Goal: Transaction & Acquisition: Book appointment/travel/reservation

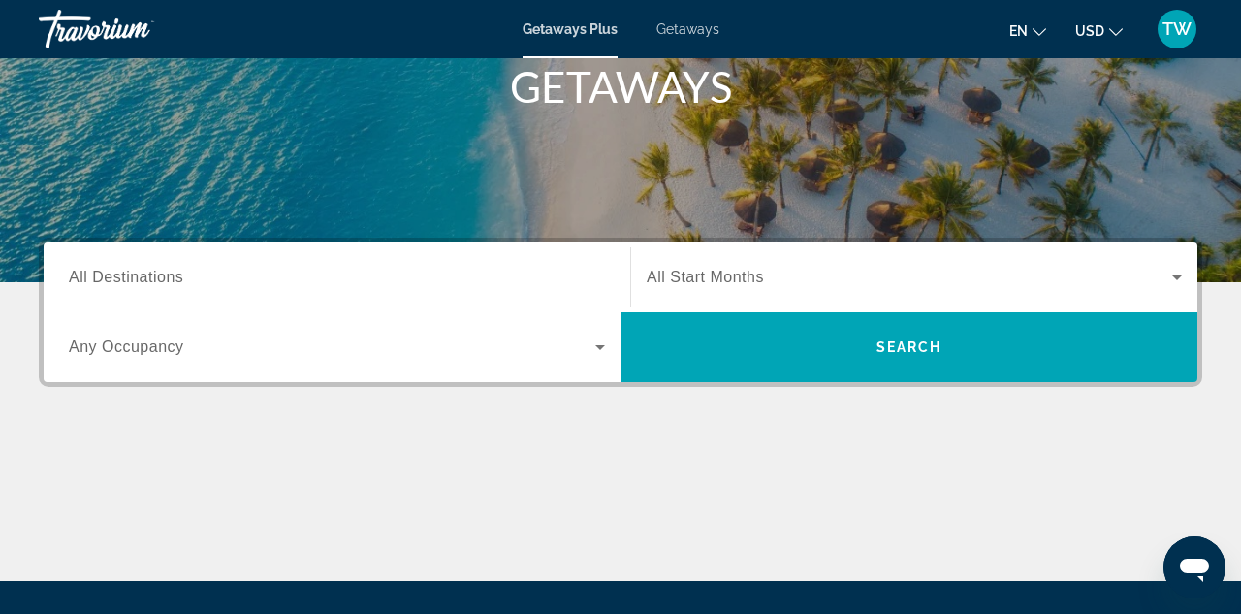
scroll to position [301, 0]
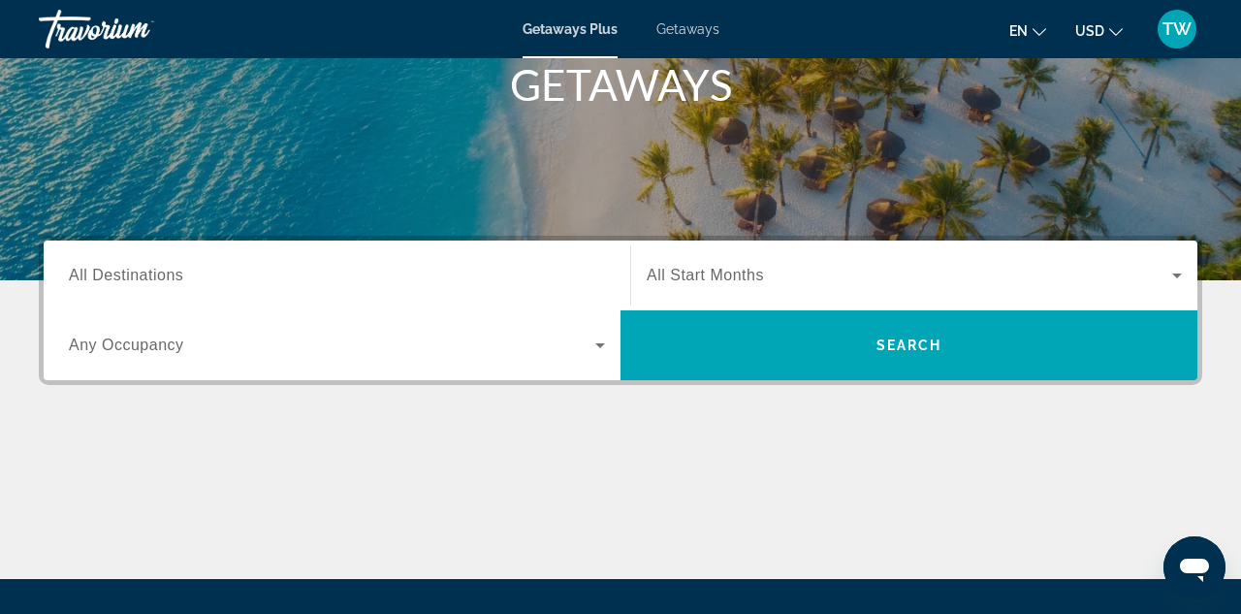
click at [218, 258] on div "Search widget" at bounding box center [337, 275] width 536 height 55
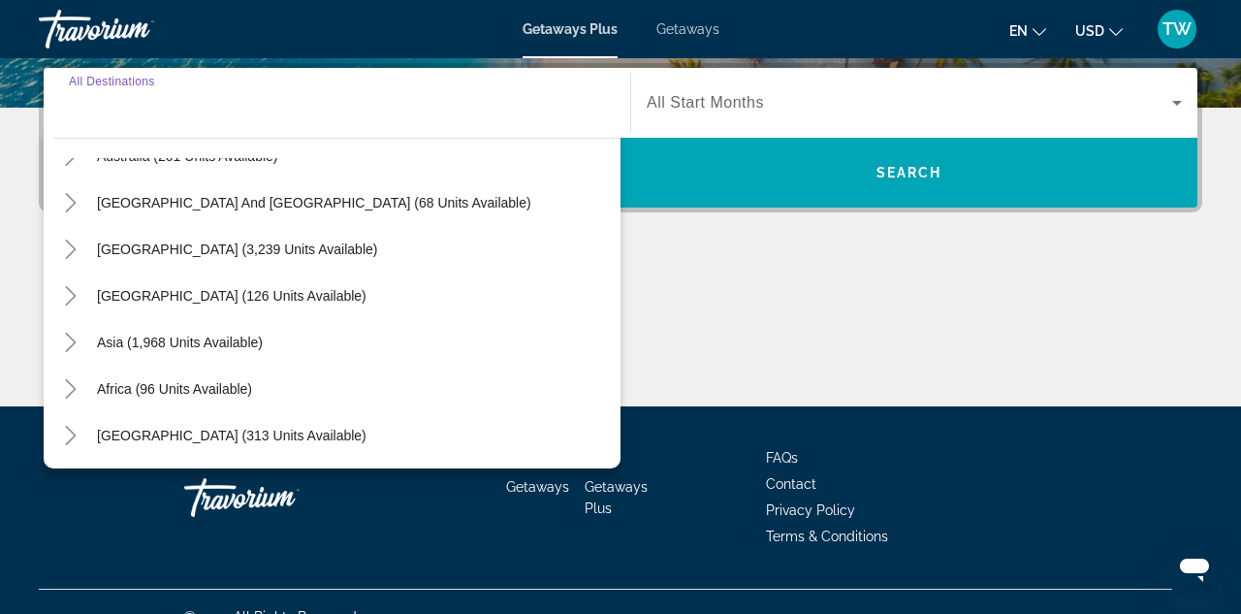
scroll to position [314, 0]
click at [72, 341] on icon "Toggle Asia (1,968 units available)" at bounding box center [70, 342] width 19 height 19
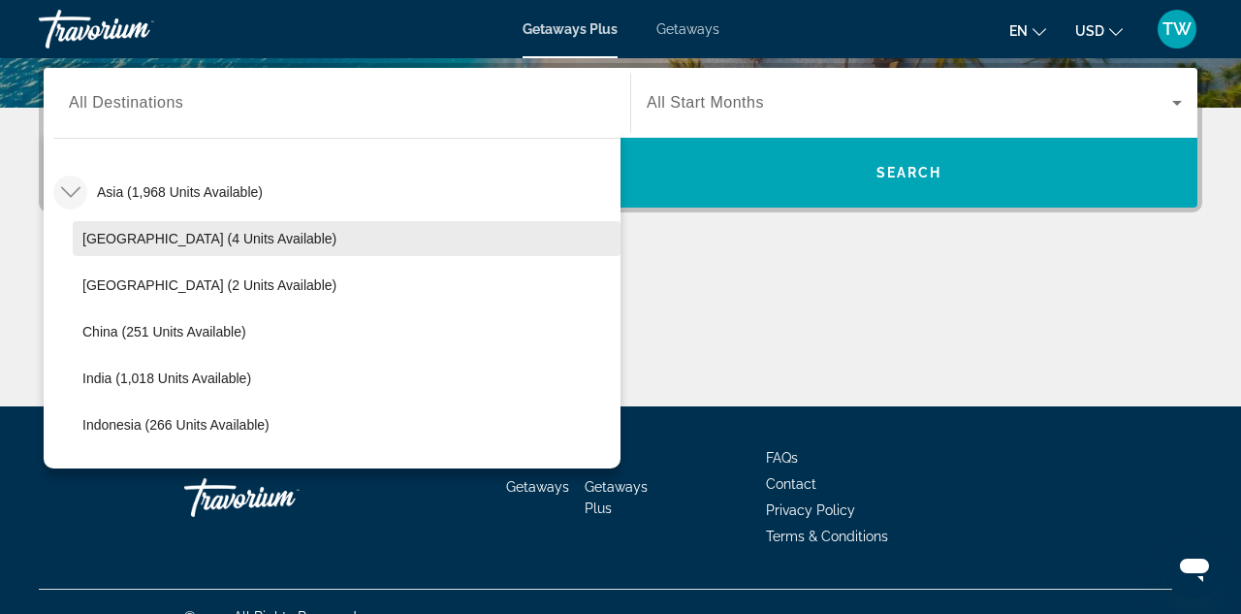
scroll to position [467, 0]
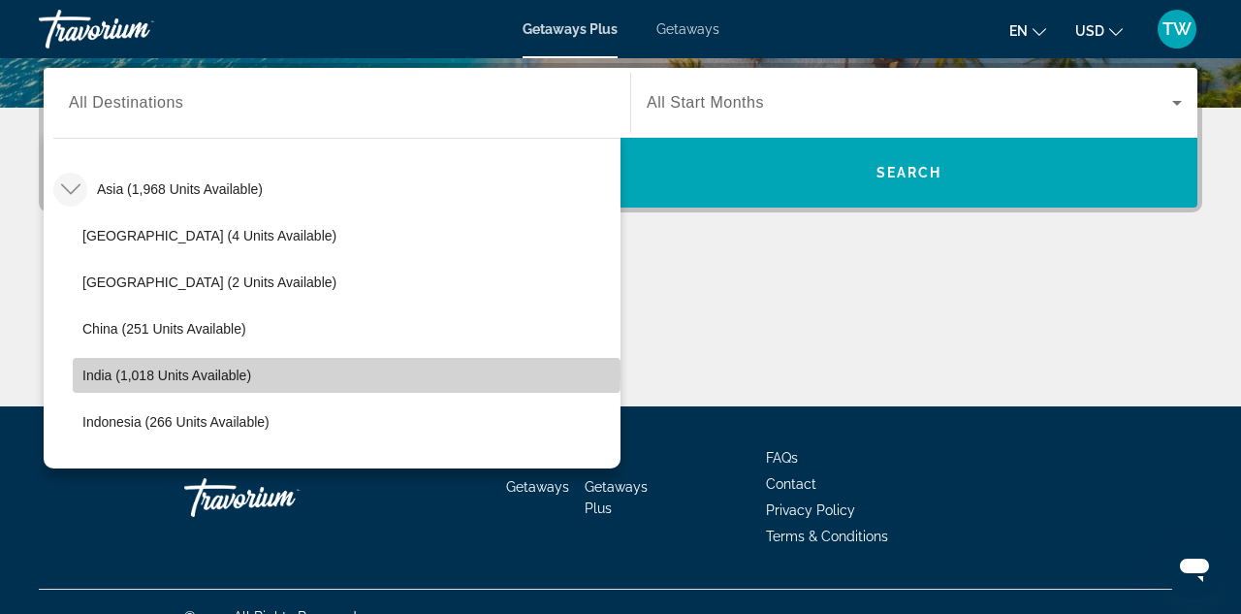
click at [95, 374] on span "India (1,018 units available)" at bounding box center [166, 375] width 169 height 16
type input "**********"
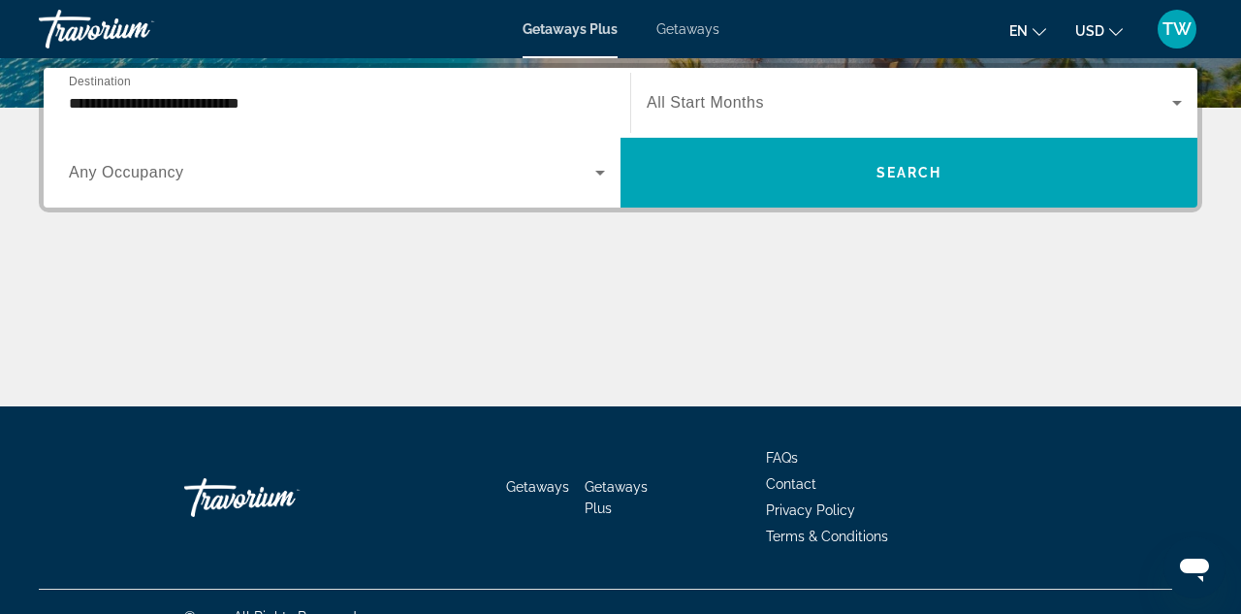
click at [718, 109] on span "All Start Months" at bounding box center [705, 102] width 117 height 16
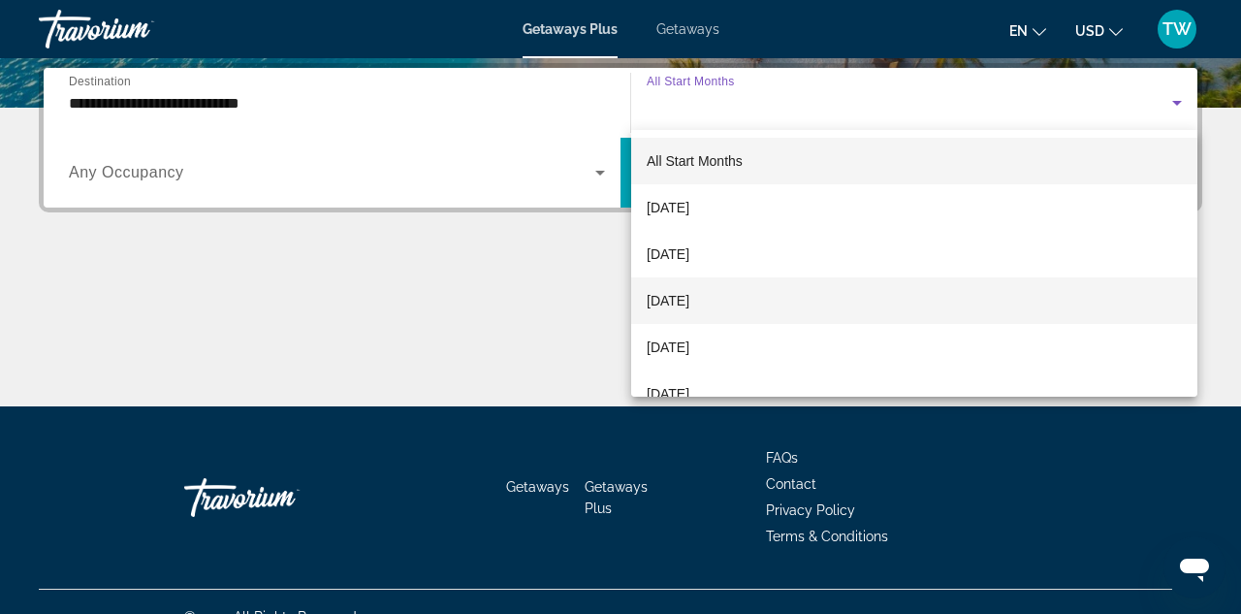
click at [689, 296] on span "[DATE]" at bounding box center [668, 300] width 43 height 23
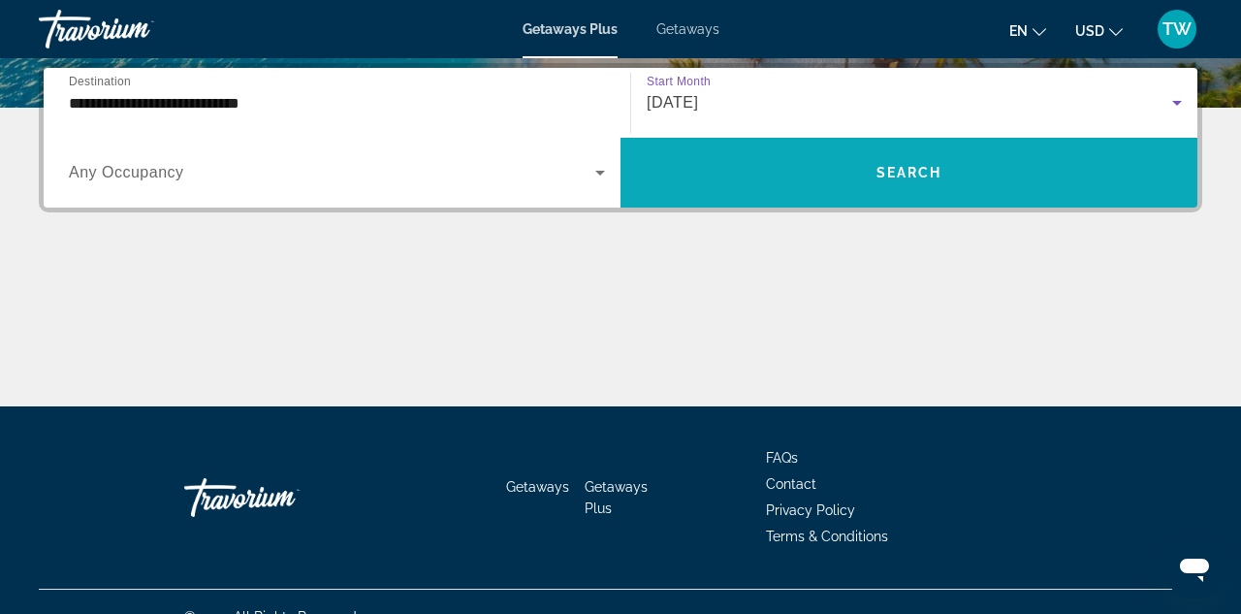
click at [800, 166] on span "Search widget" at bounding box center [908, 172] width 577 height 47
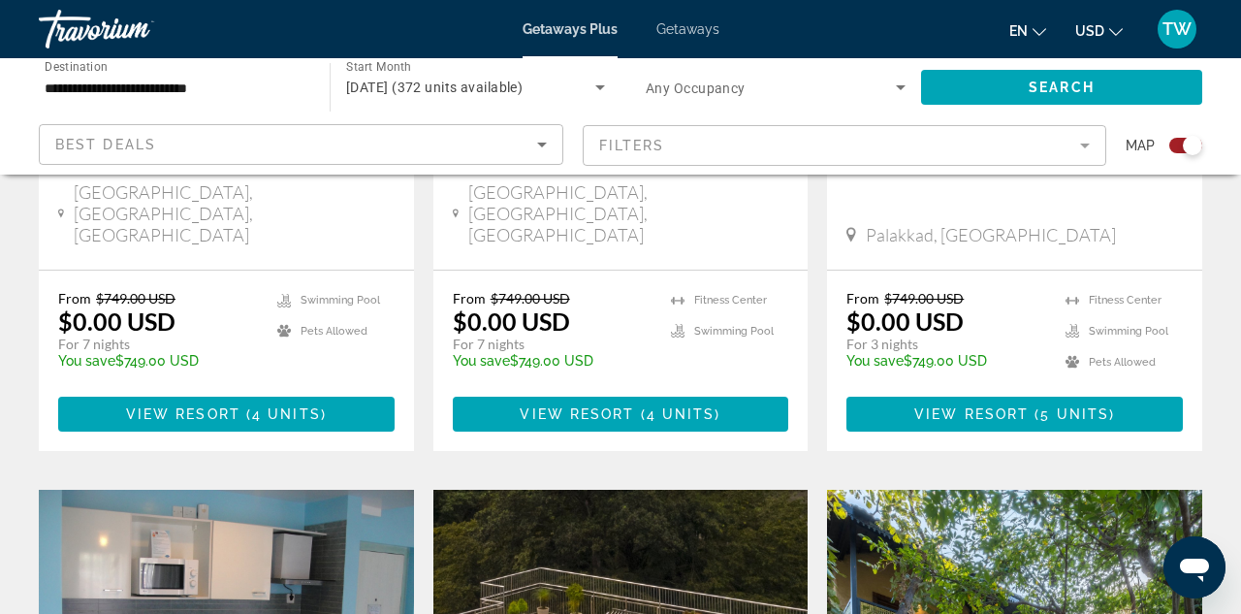
scroll to position [1081, 0]
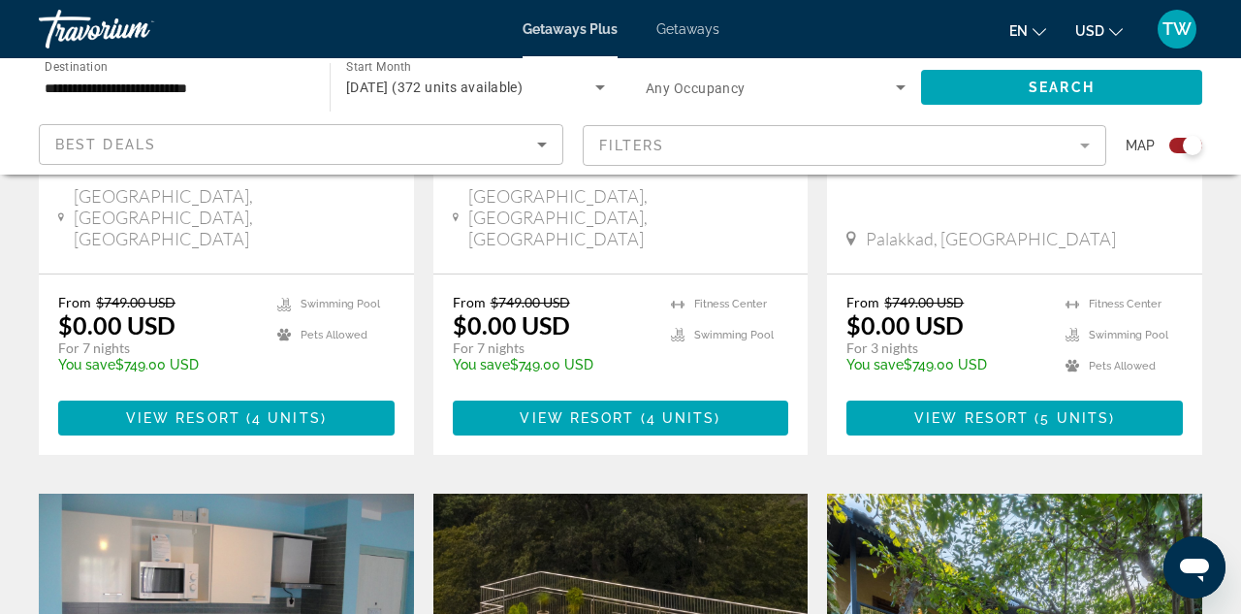
click at [684, 147] on mat-form-field "Filters" at bounding box center [845, 145] width 524 height 41
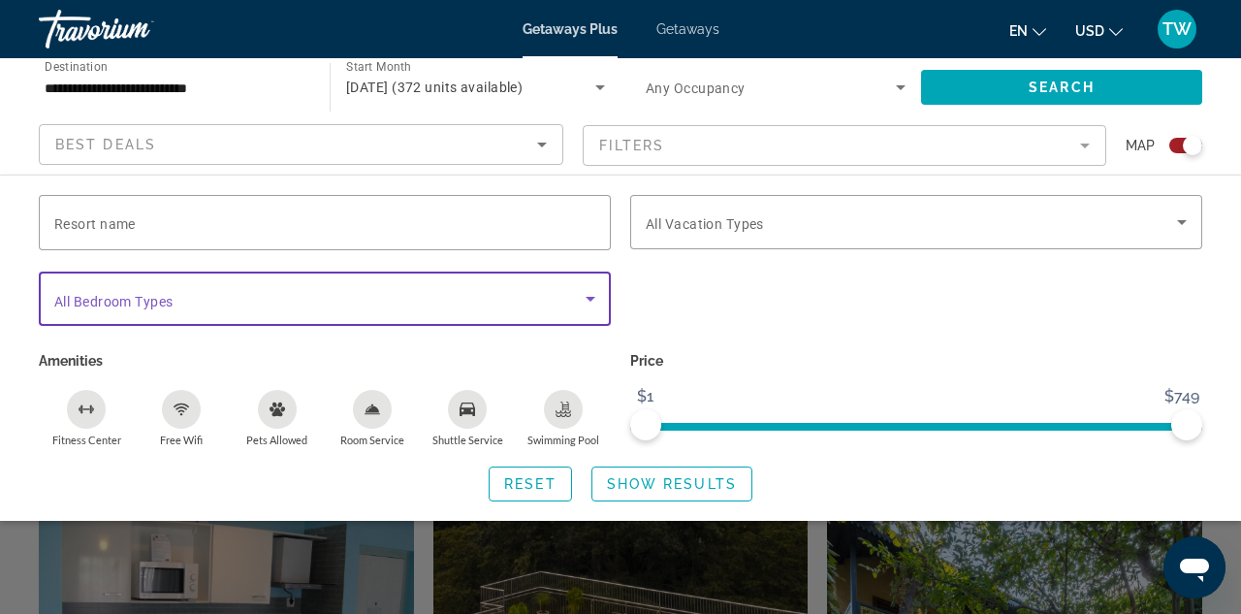
click at [591, 296] on icon "Search widget" at bounding box center [590, 298] width 23 height 23
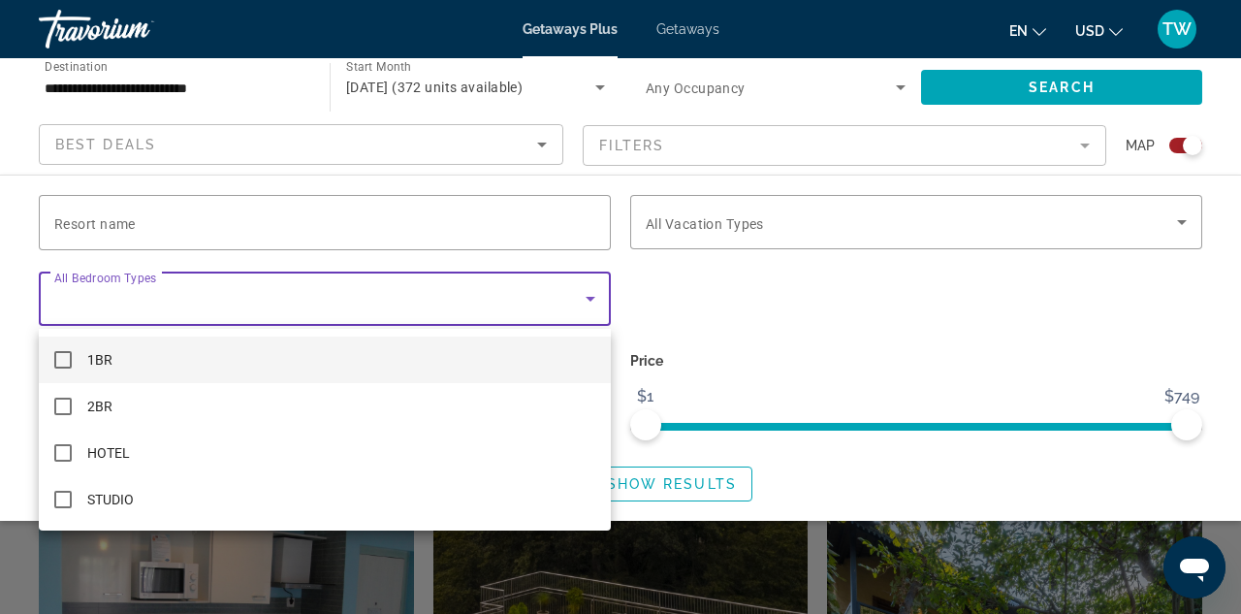
click at [566, 354] on mat-option "1BR" at bounding box center [325, 359] width 572 height 47
click at [712, 336] on div at bounding box center [620, 307] width 1241 height 614
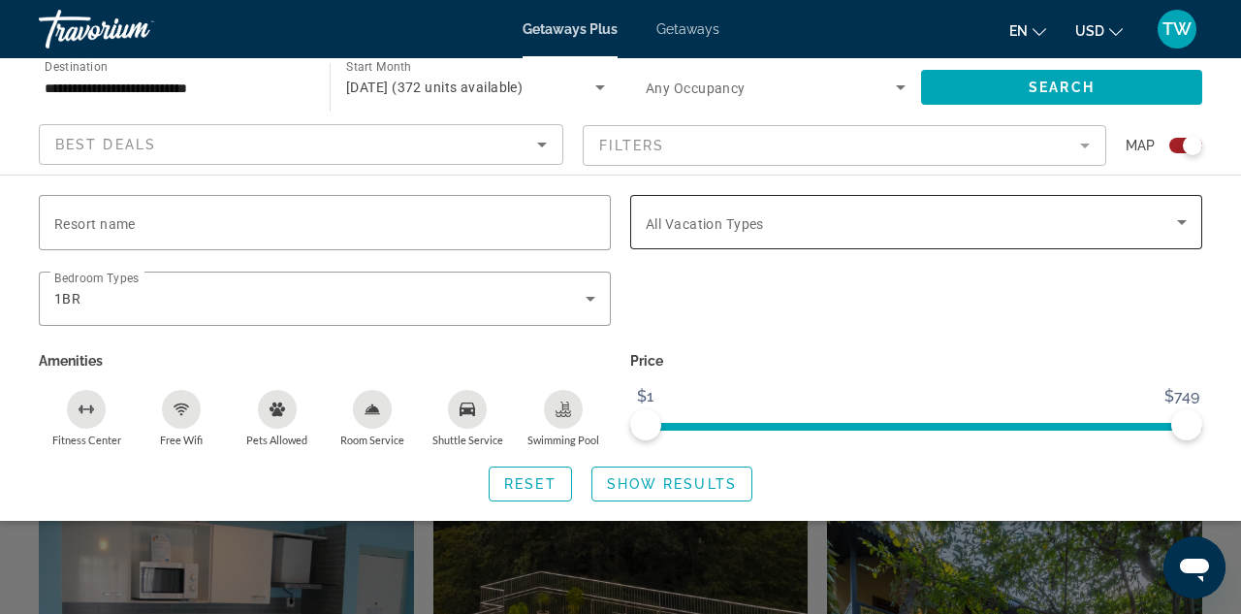
click at [1183, 216] on icon "Search widget" at bounding box center [1181, 221] width 23 height 23
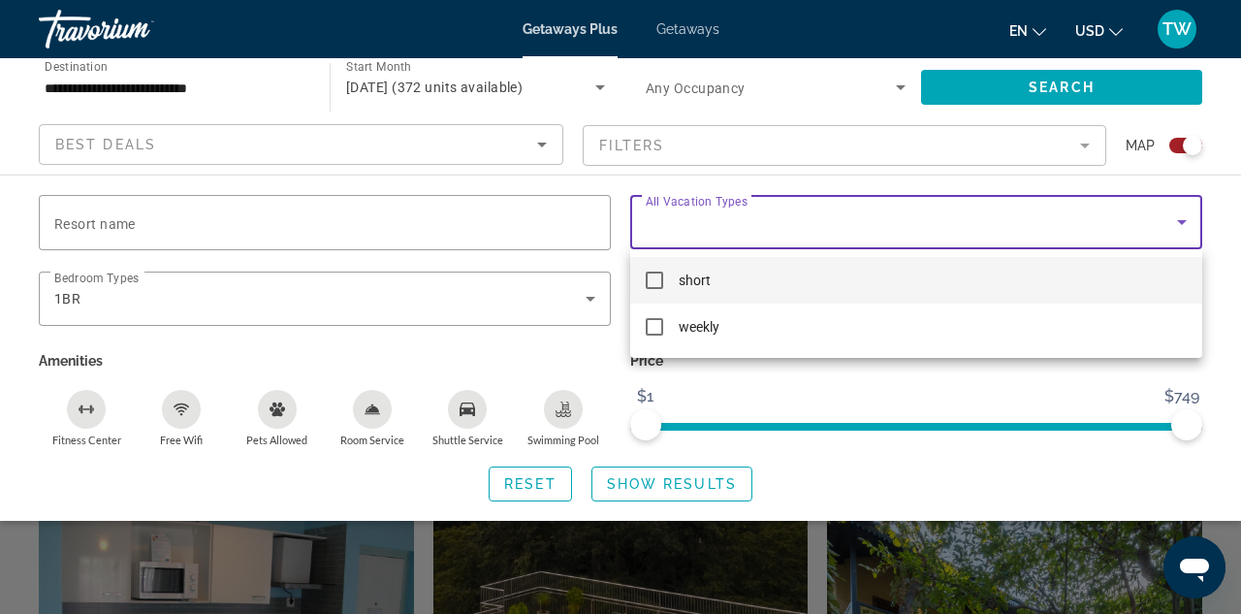
click at [822, 385] on div at bounding box center [620, 307] width 1241 height 614
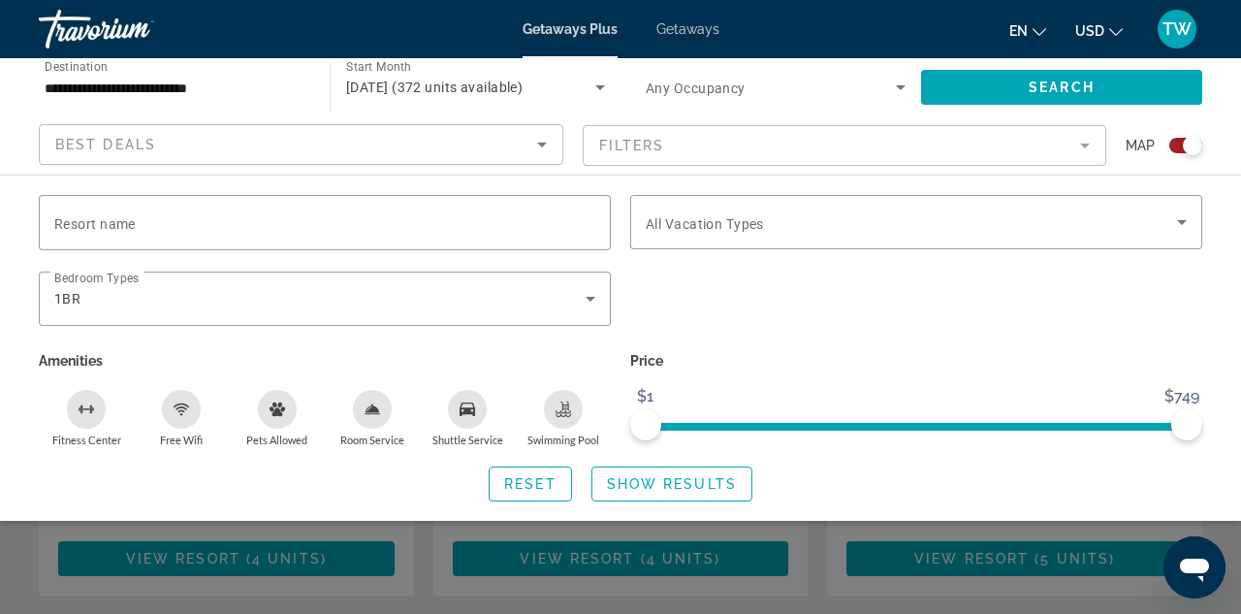
scroll to position [938, 0]
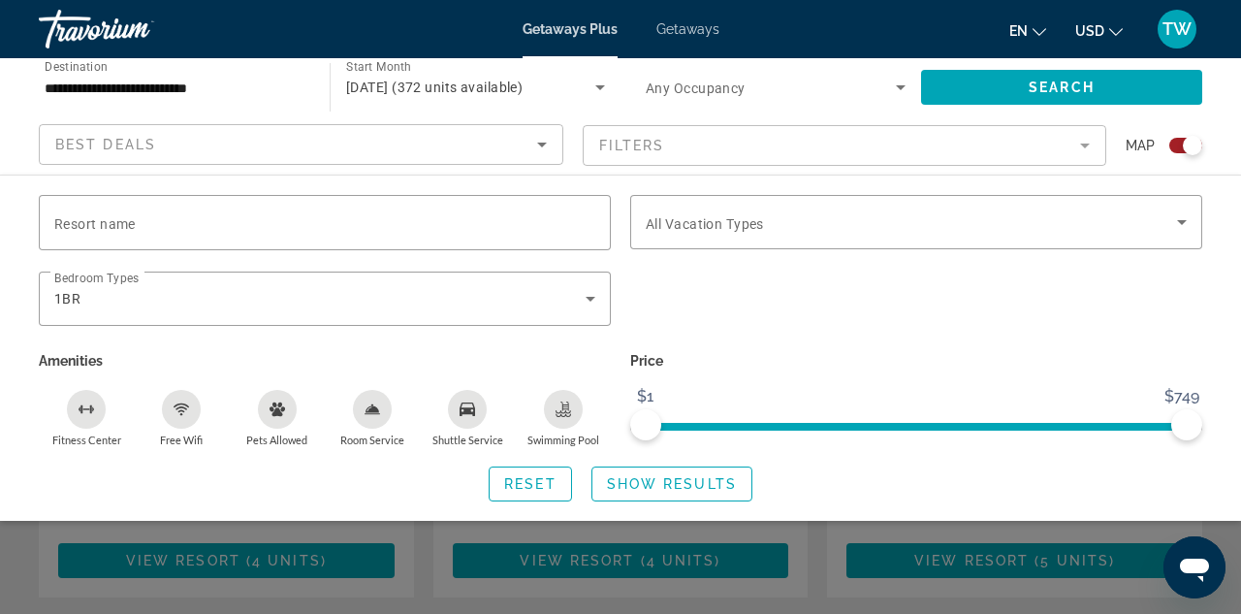
click at [542, 143] on icon "Sort by" at bounding box center [542, 145] width 10 height 5
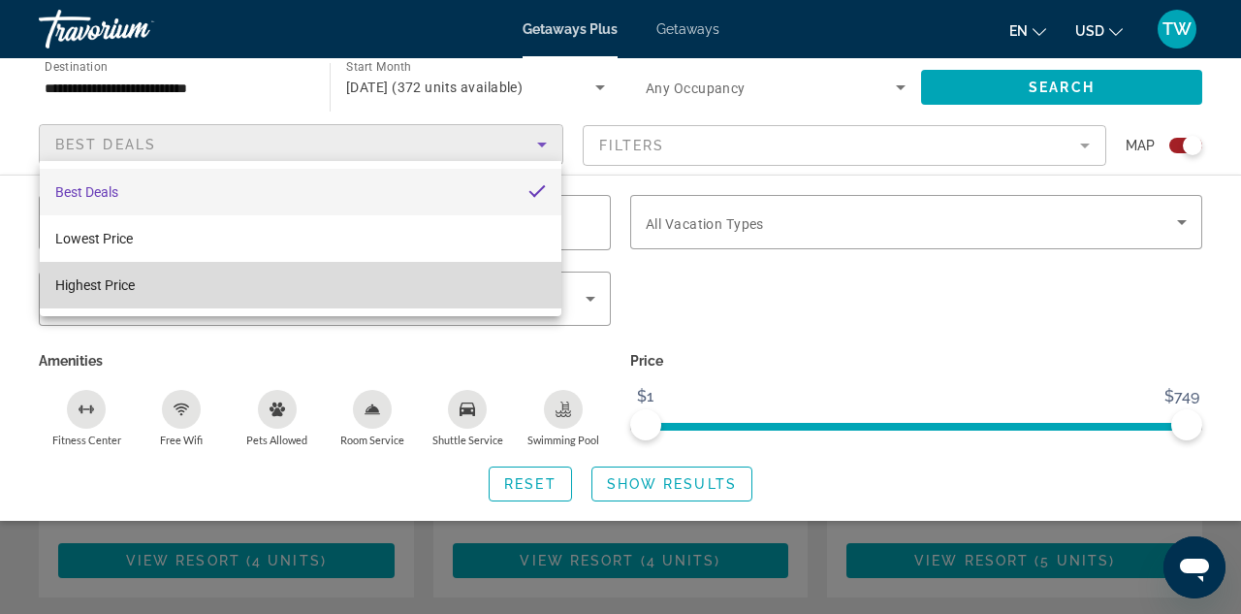
click at [347, 287] on mat-option "Highest Price" at bounding box center [301, 285] width 522 height 47
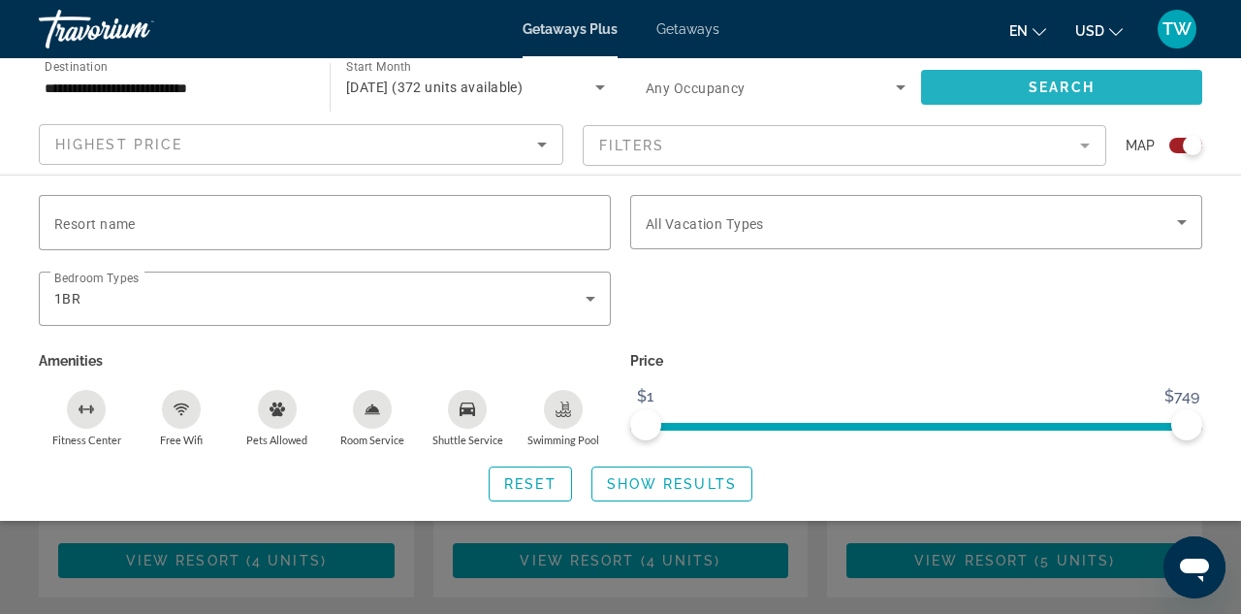
click at [994, 85] on span "Search widget" at bounding box center [1061, 87] width 281 height 47
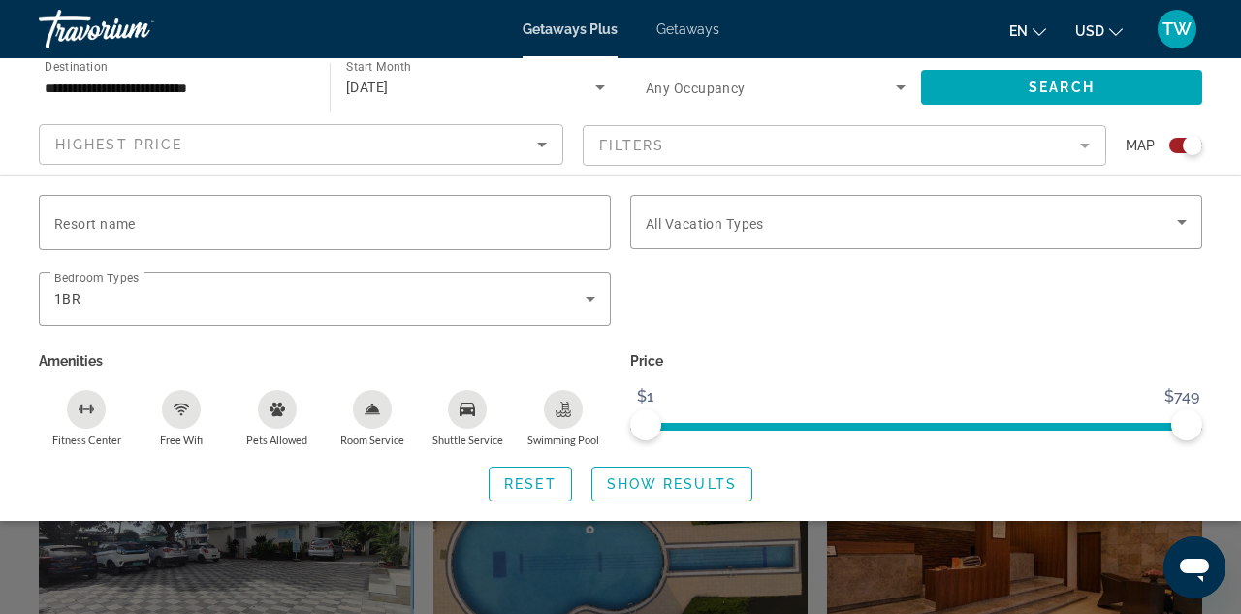
scroll to position [482, 0]
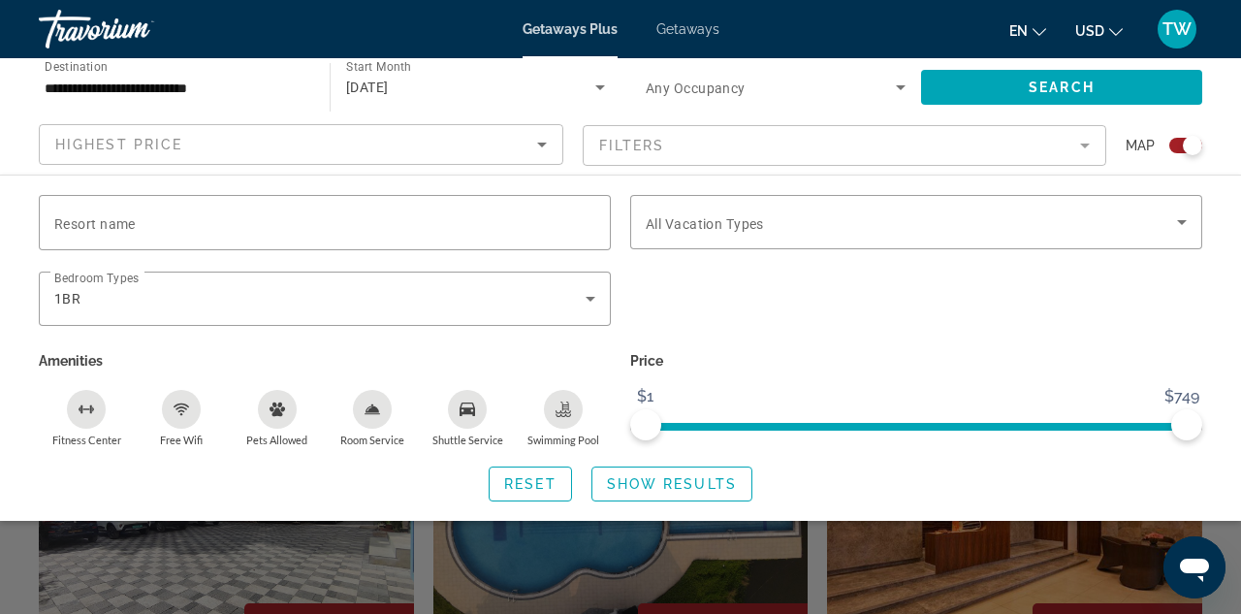
click at [948, 571] on div "Search widget" at bounding box center [620, 452] width 1241 height 323
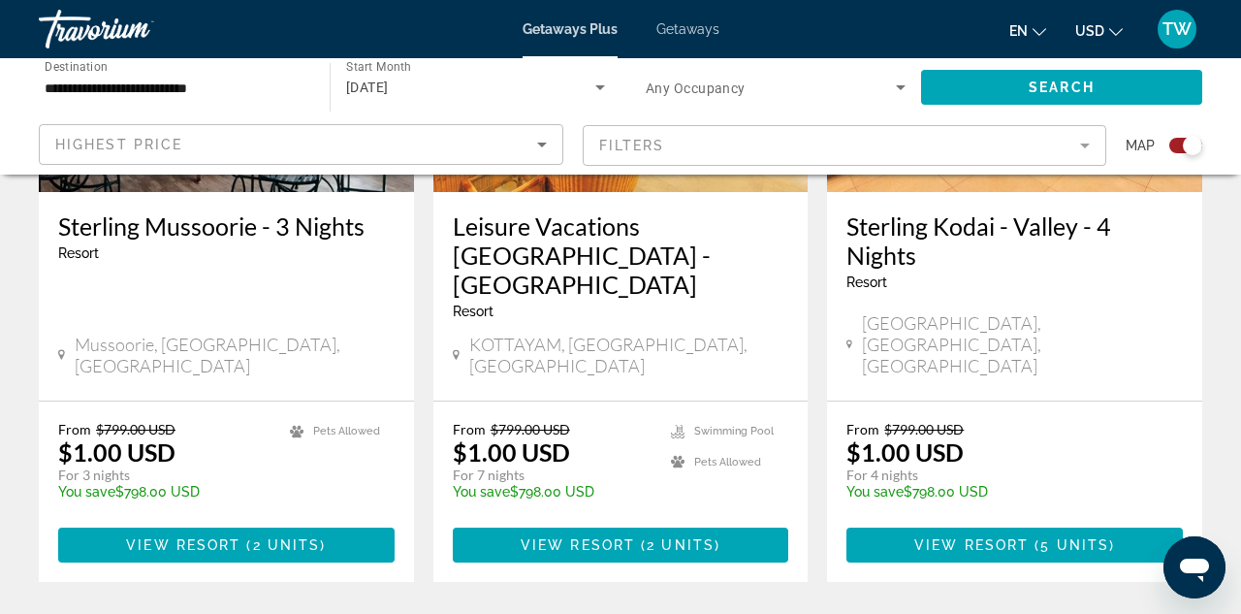
scroll to position [3112, 0]
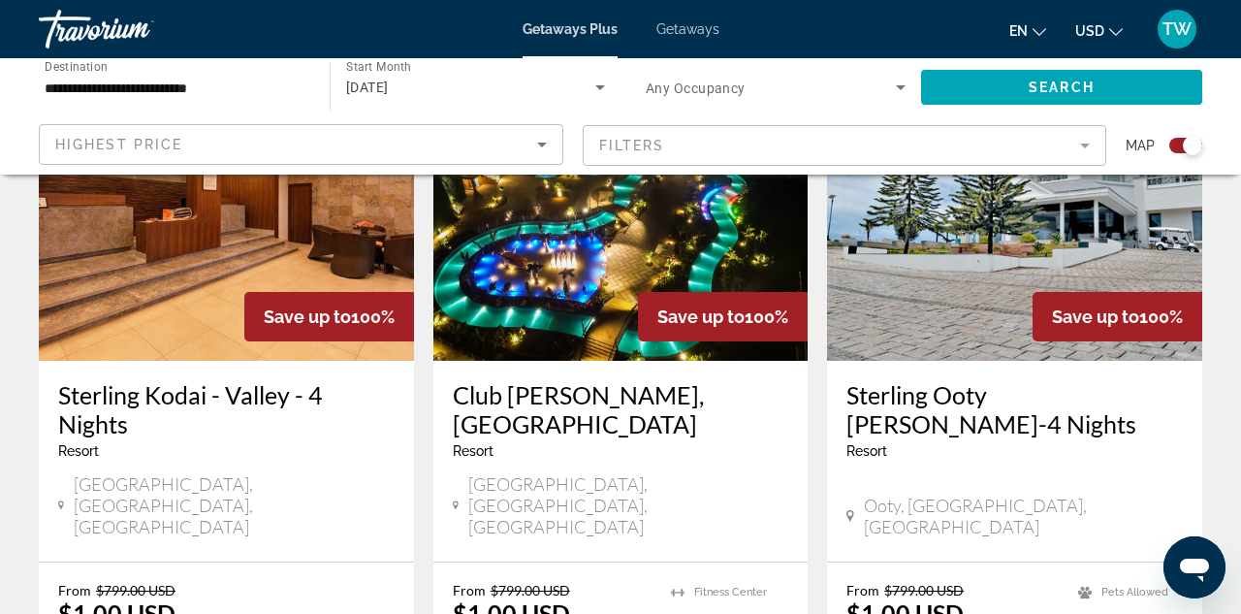
scroll to position [794, 0]
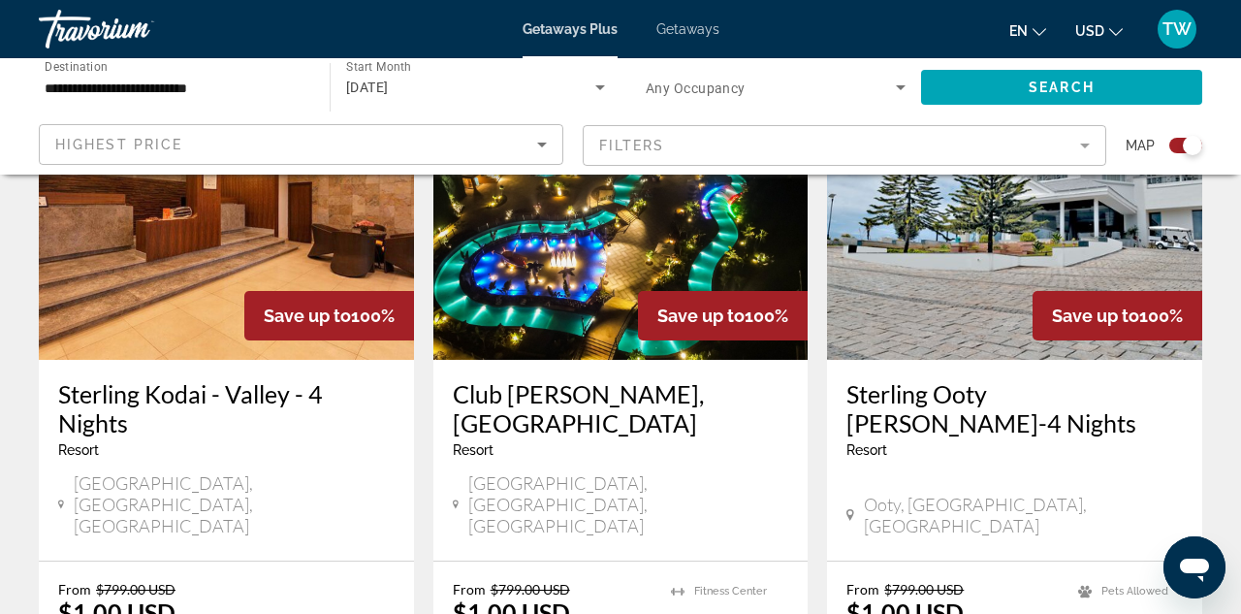
click at [645, 251] on img "Main content" at bounding box center [620, 204] width 375 height 310
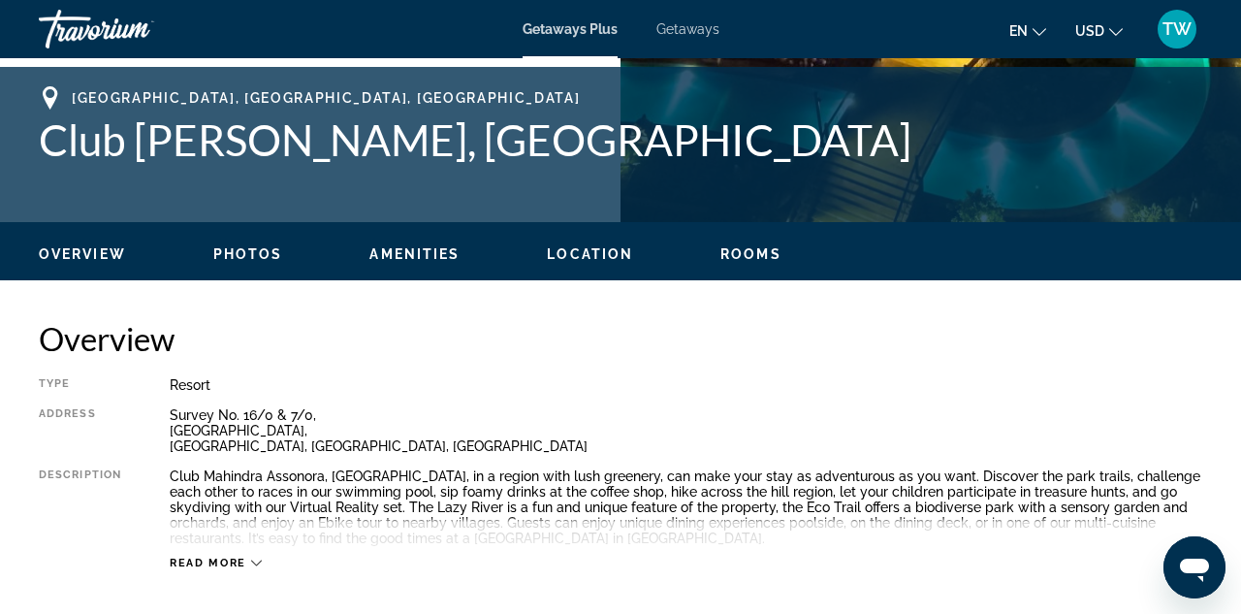
scroll to position [768, 0]
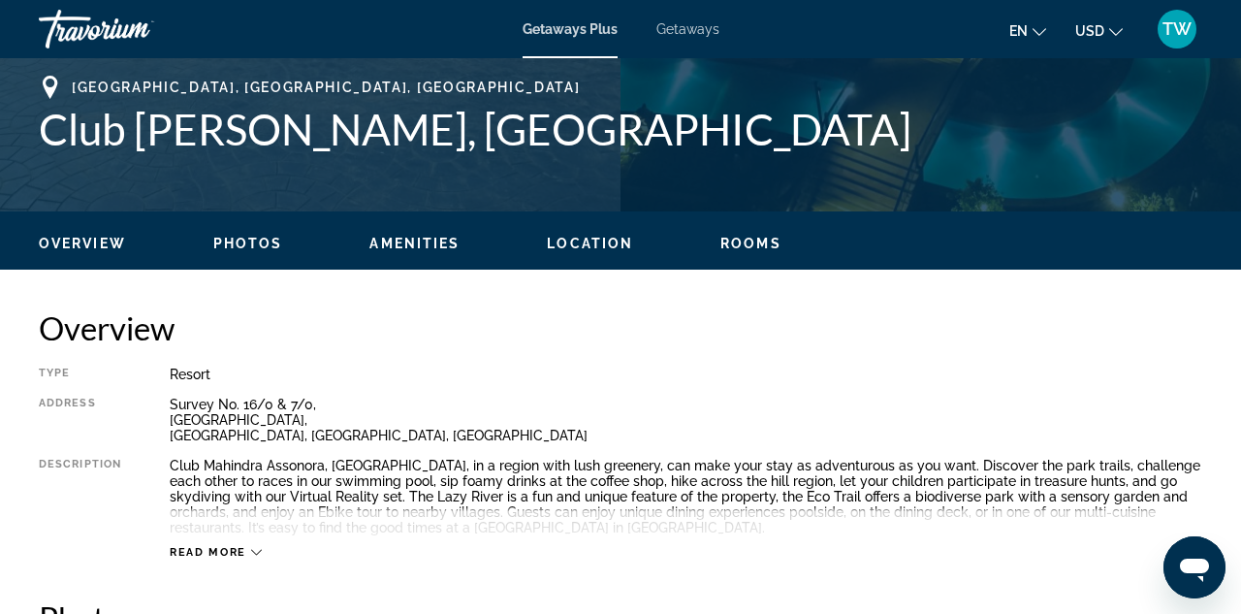
click at [236, 546] on span "Read more" at bounding box center [208, 552] width 77 height 13
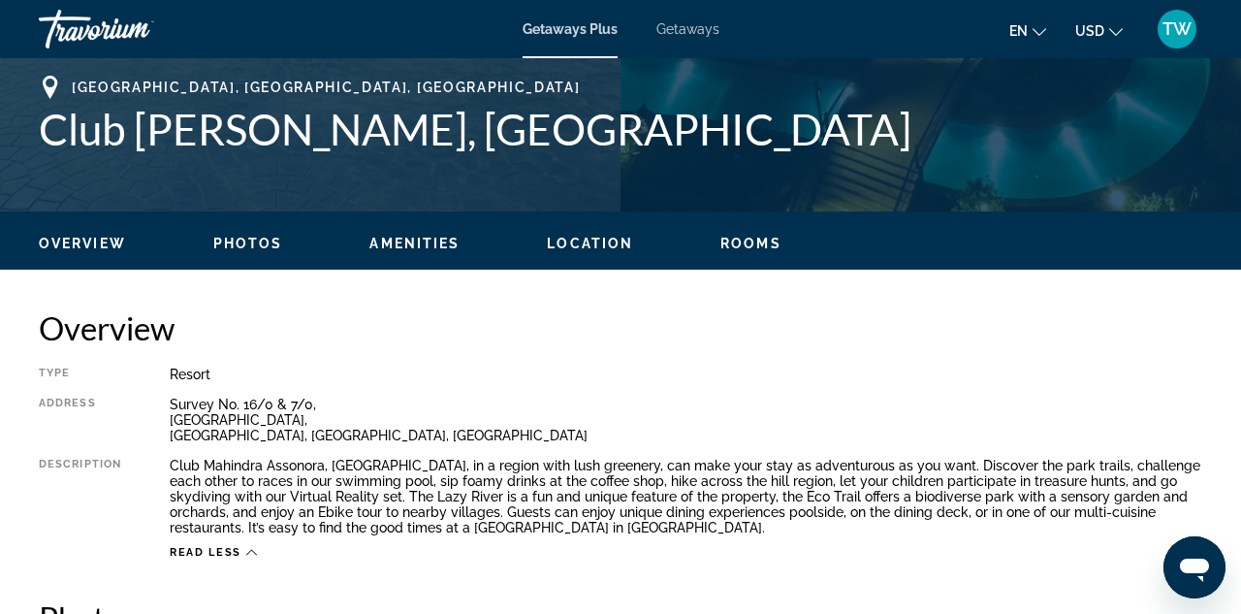
click at [236, 546] on span "Read less" at bounding box center [206, 552] width 72 height 13
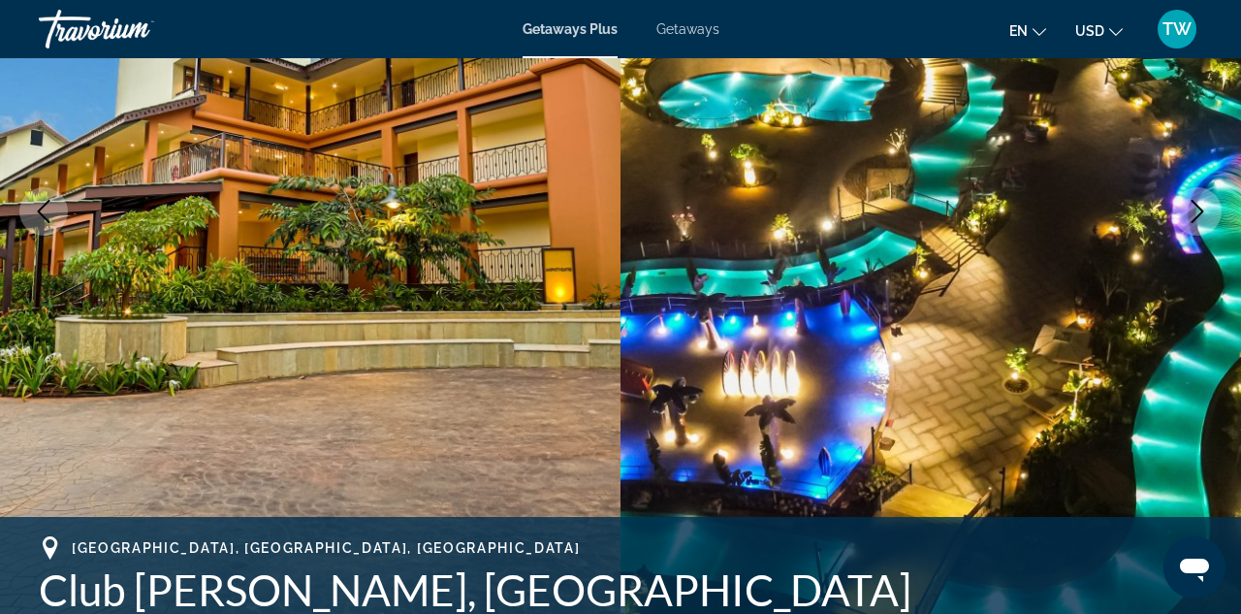
scroll to position [316, 0]
